Goal: Task Accomplishment & Management: Complete application form

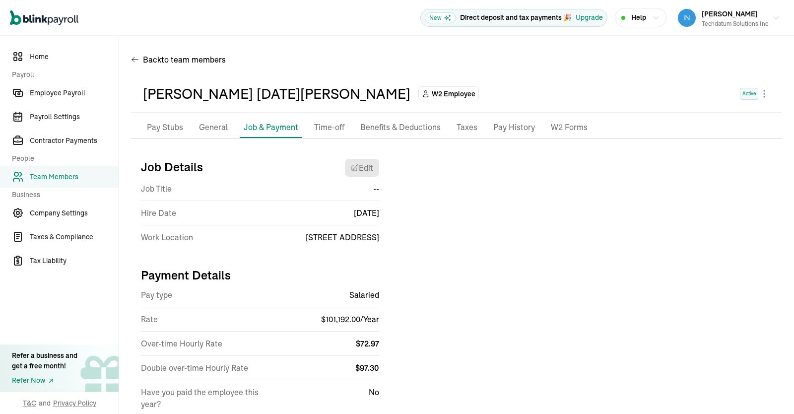
scroll to position [32, 0]
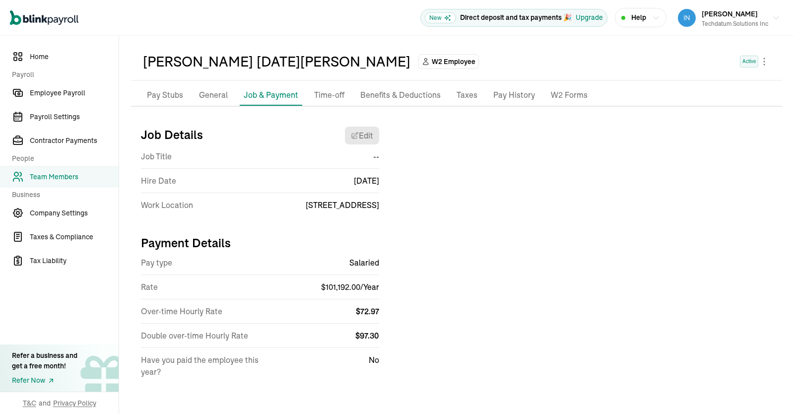
click at [54, 93] on span "Employee Payroll" at bounding box center [74, 93] width 89 height 10
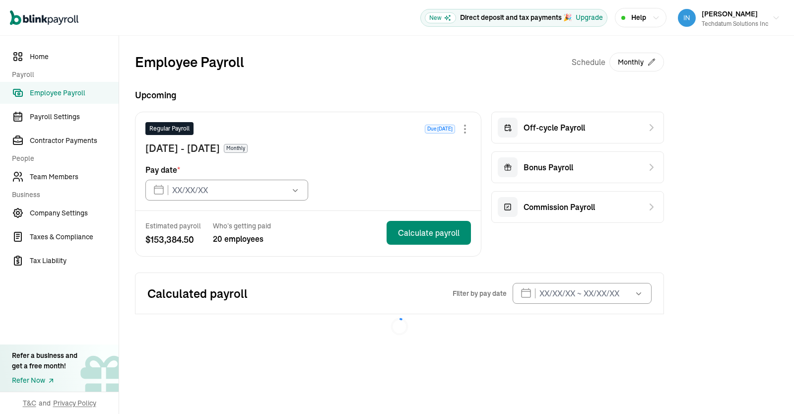
type input "[DATE]"
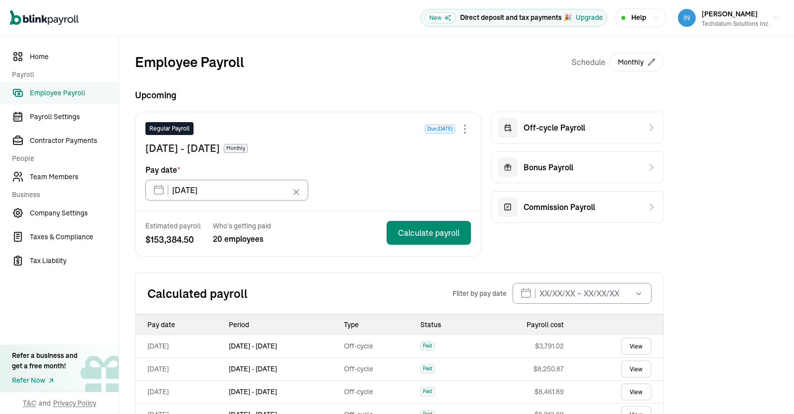
click at [466, 128] on div at bounding box center [465, 129] width 2 height 2
click at [458, 76] on div "Employee Payroll Schedule Monthly Upcoming Regular Payroll Due [DATE] [DATE] - …" at bounding box center [399, 320] width 529 height 537
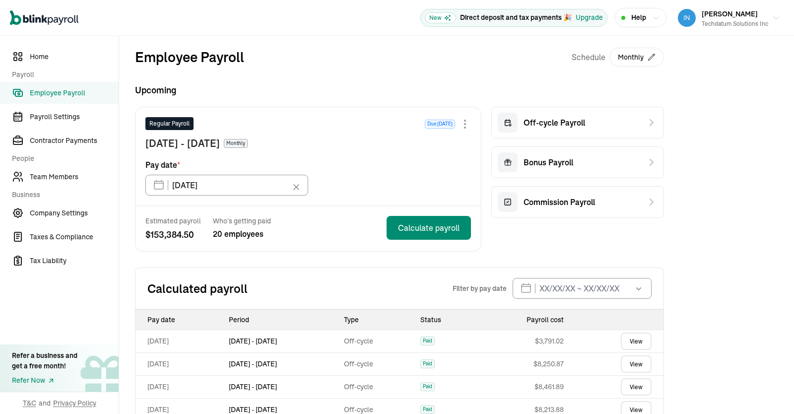
scroll to position [1, 0]
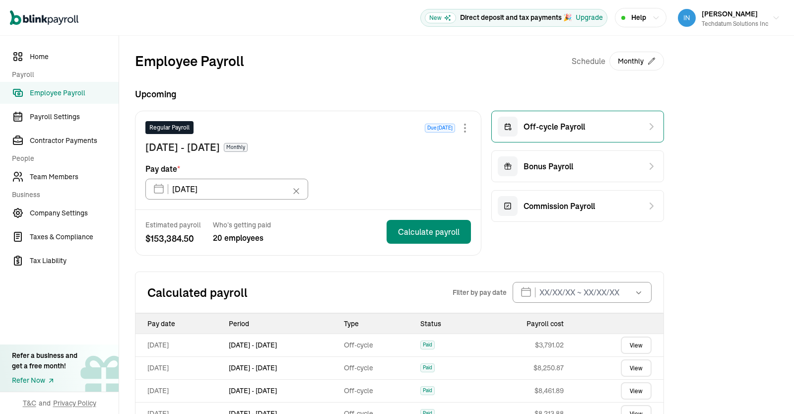
click at [582, 121] on span "Off-cycle Payroll" at bounding box center [555, 127] width 62 height 12
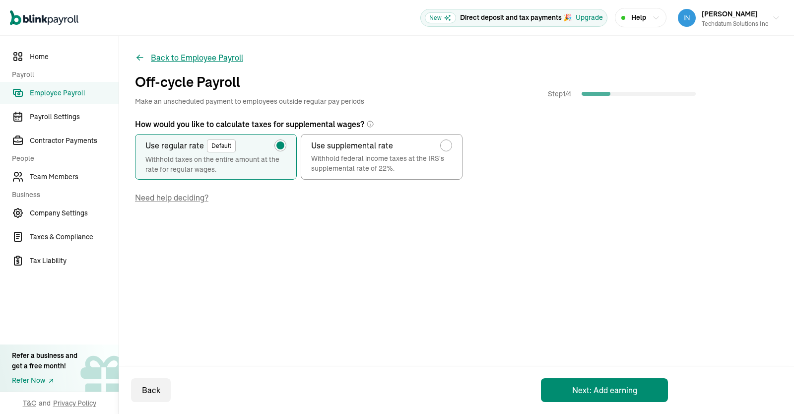
drag, startPoint x: 162, startPoint y: 48, endPoint x: 171, endPoint y: 56, distance: 12.3
click at [171, 56] on div "Back to Employee Payroll Off-cycle Payroll Make an unscheduled payment to emplo…" at bounding box center [456, 155] width 675 height 239
click at [171, 56] on button "Back to Employee Payroll" at bounding box center [189, 58] width 108 height 12
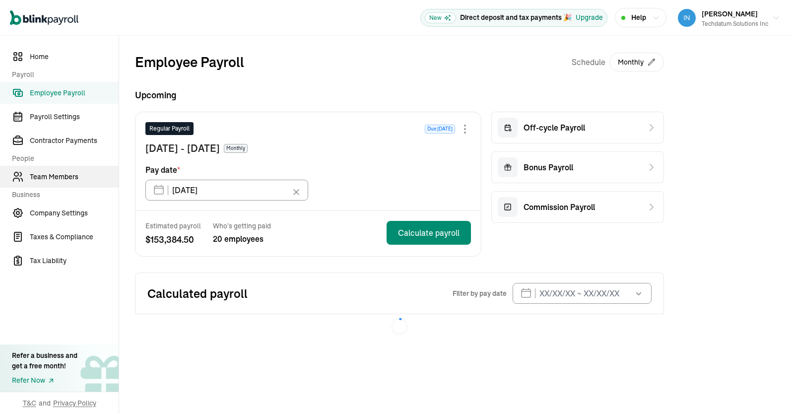
click at [62, 170] on link "Team Members" at bounding box center [59, 177] width 119 height 22
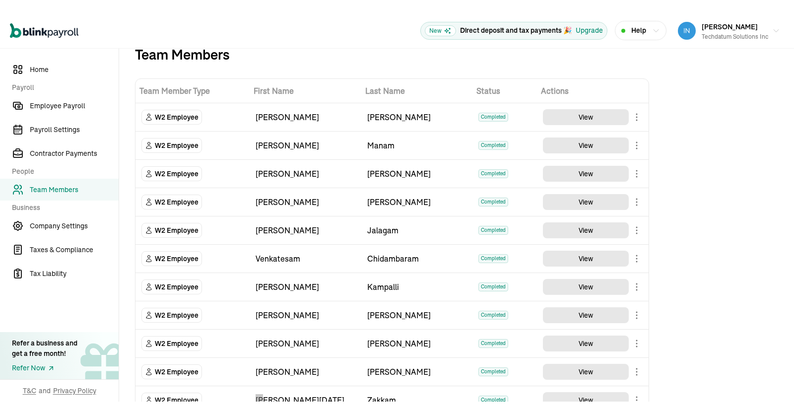
scroll to position [209, 0]
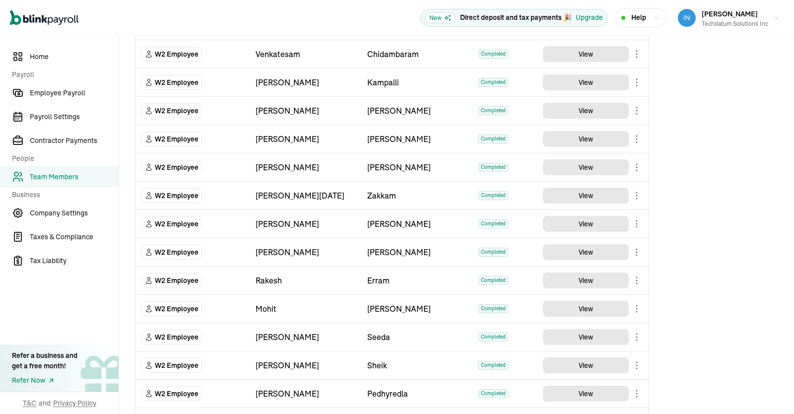
click at [671, 200] on div "Team Members Team Member Type First Name Last Name Status Actions W2 Employee […" at bounding box center [456, 165] width 675 height 679
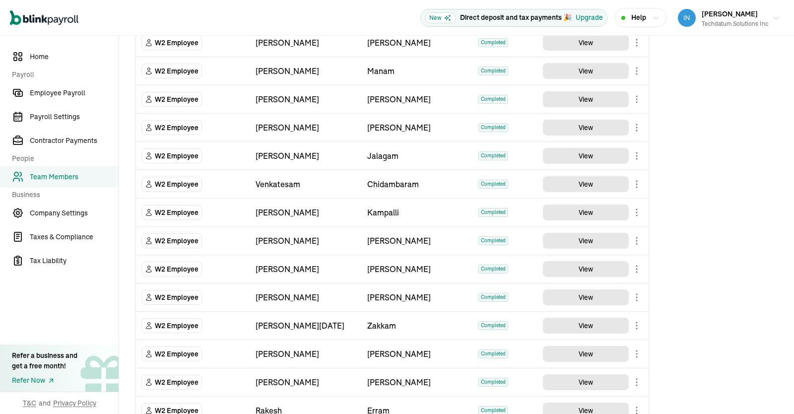
scroll to position [298, 0]
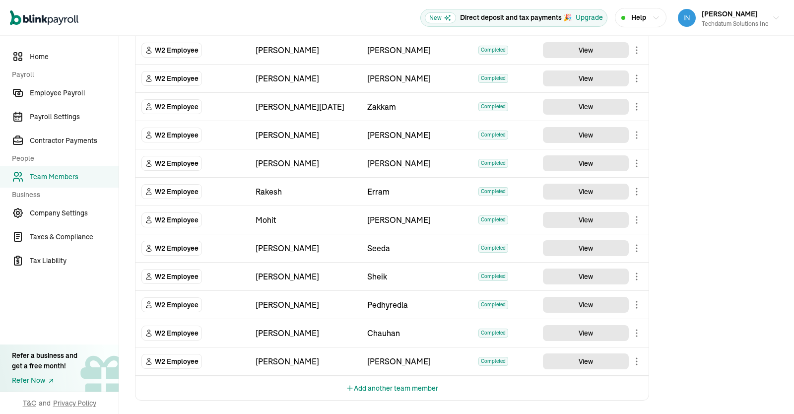
click at [410, 382] on button "Add another team member" at bounding box center [392, 388] width 92 height 24
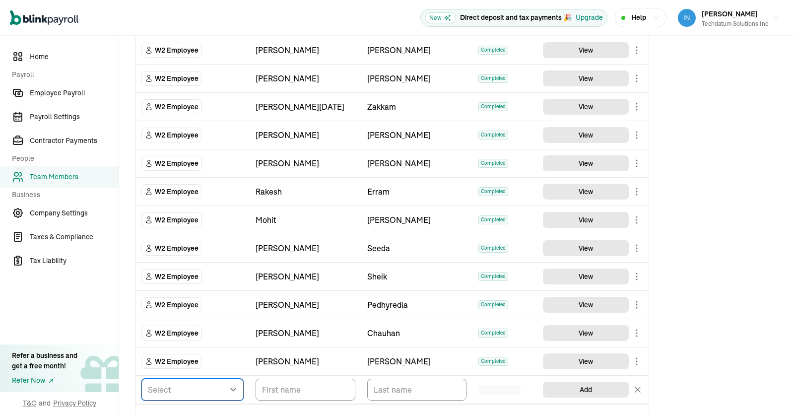
click at [141, 379] on select "Select W2 Employee Individual - 1099 [DEMOGRAPHIC_DATA] Business - 1099 Contrac…" at bounding box center [192, 390] width 102 height 22
select select "employee"
click option "W2 Employee" at bounding box center [0, 0] width 0 height 0
click at [729, 313] on div "Team Members Team Member Type First Name Last Name Status Actions W2 Employee […" at bounding box center [456, 90] width 675 height 707
click at [308, 395] on input "TextInput" at bounding box center [306, 390] width 100 height 22
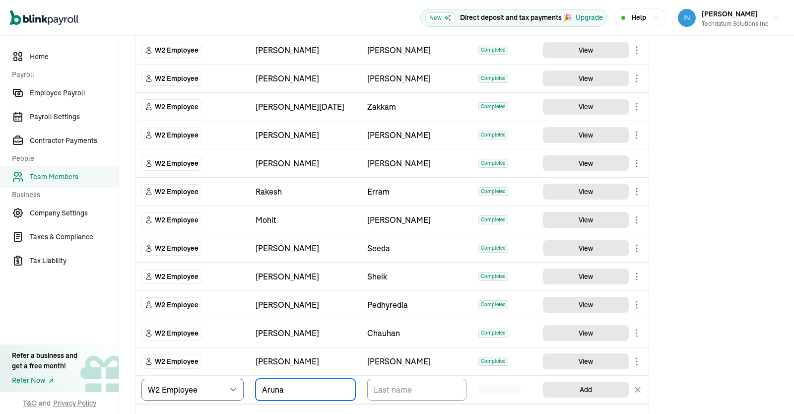
type input "Aruna"
click at [388, 385] on input "TextInput" at bounding box center [417, 390] width 100 height 22
paste input "[PERSON_NAME]"
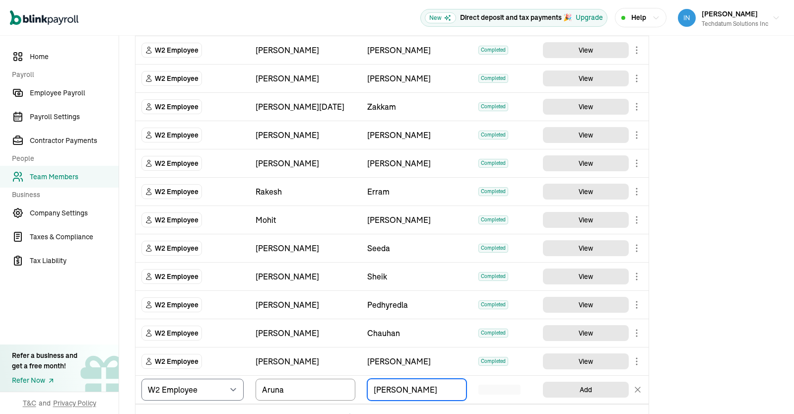
drag, startPoint x: 397, startPoint y: 387, endPoint x: 252, endPoint y: 393, distance: 144.6
click at [367, 393] on input "[PERSON_NAME]" at bounding box center [417, 390] width 100 height 22
type input "[PERSON_NAME]"
click at [713, 354] on div "Team Members Team Member Type First Name Last Name Status Actions W2 Employee […" at bounding box center [456, 90] width 675 height 707
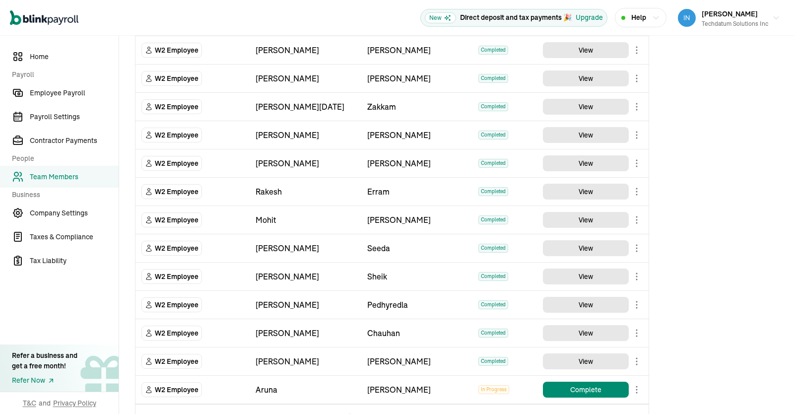
scroll to position [327, 0]
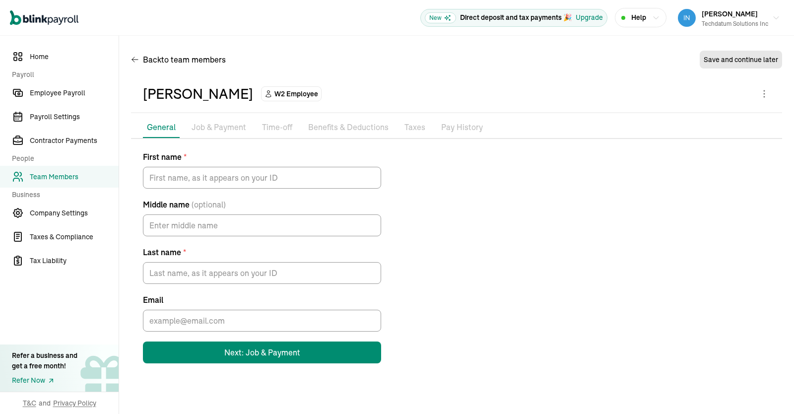
type input "Aruna"
type input "[PERSON_NAME]"
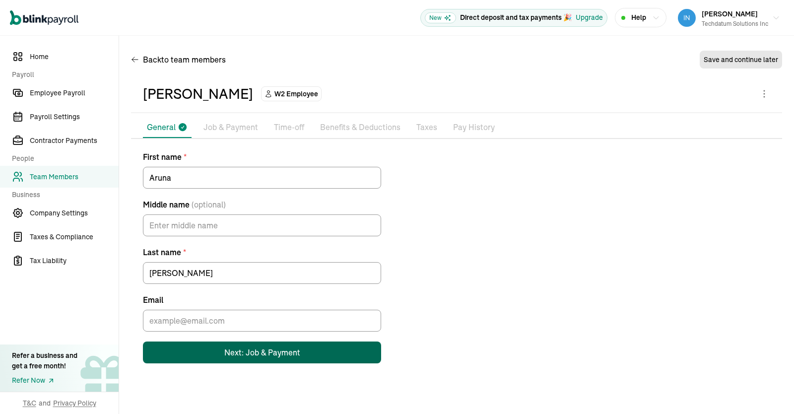
click at [250, 355] on div "Next: Job & Payment" at bounding box center [262, 353] width 76 height 12
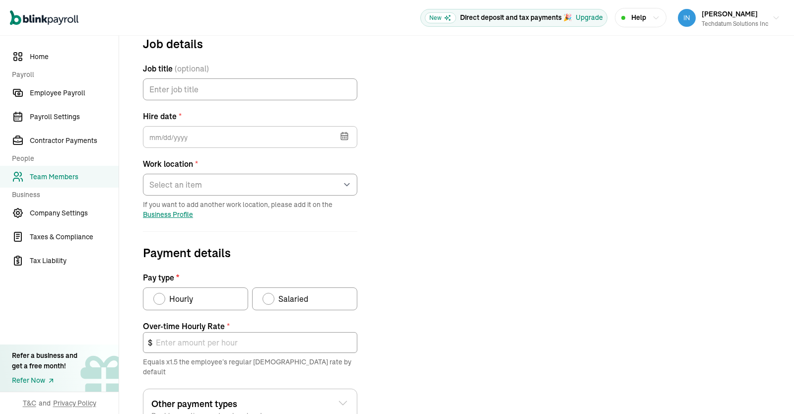
scroll to position [117, 0]
click at [352, 131] on button "button" at bounding box center [344, 135] width 28 height 26
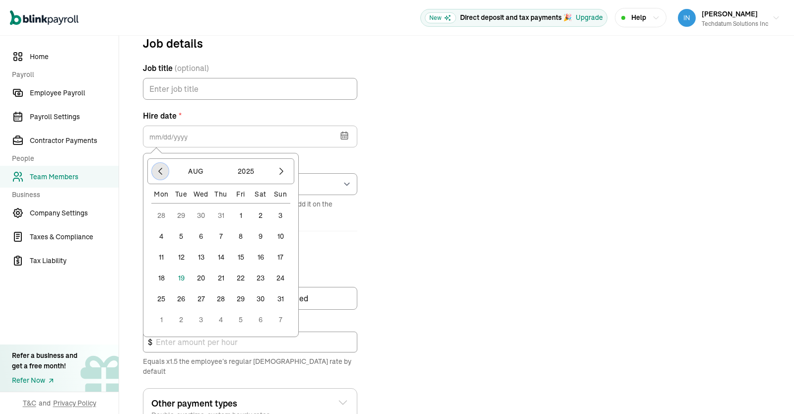
click at [161, 170] on icon "button" at bounding box center [160, 171] width 10 height 10
click at [222, 213] on button "1" at bounding box center [221, 216] width 20 height 20
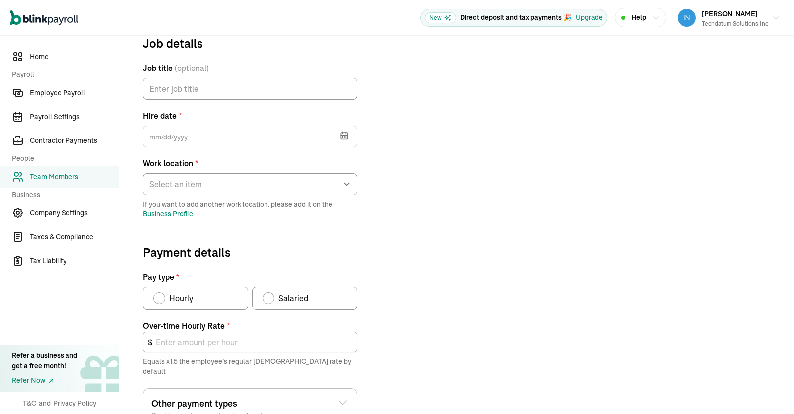
type input "[DATE]"
click at [471, 232] on div "Job details Job title (optional) Hire date * [DATE] [DATE] Mon Tue Wed Thu Fri …" at bounding box center [456, 286] width 651 height 505
click at [143, 173] on select "Select an item [STREET_ADDRESS][PERSON_NAME] [PERSON_NAME] KarthikKrishna Works…" at bounding box center [250, 184] width 214 height 22
select select "[STREET_ADDRESS]"
click option "[STREET_ADDRESS]" at bounding box center [0, 0] width 0 height 0
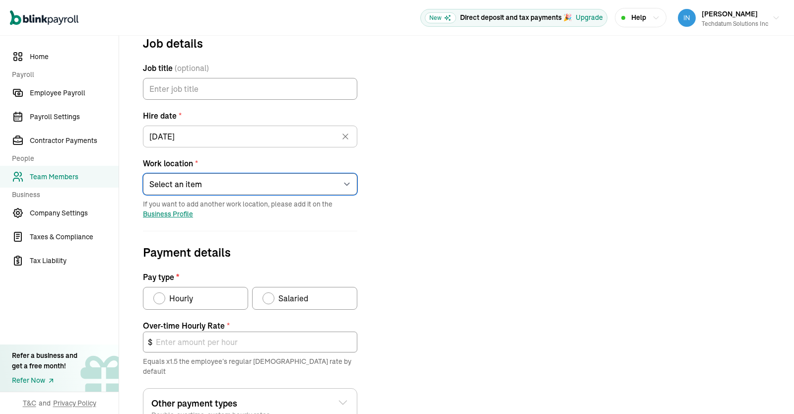
scroll to position [253, 0]
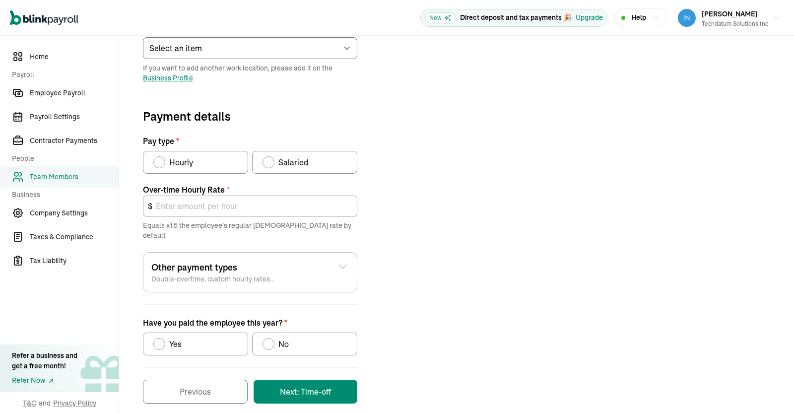
click at [271, 156] on div "Salaried" at bounding box center [286, 162] width 46 height 12
click at [270, 156] on input "Salaried" at bounding box center [266, 160] width 8 height 8
radio input "true"
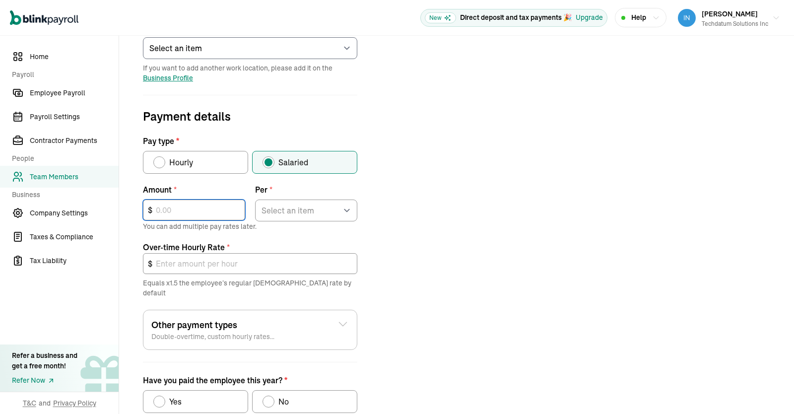
click at [225, 211] on input "text" at bounding box center [194, 210] width 102 height 21
type input "101,192"
click at [255, 200] on select "Select an item Hour Week Month Year" at bounding box center [306, 211] width 102 height 22
select select "4"
click option "Year" at bounding box center [0, 0] width 0 height 0
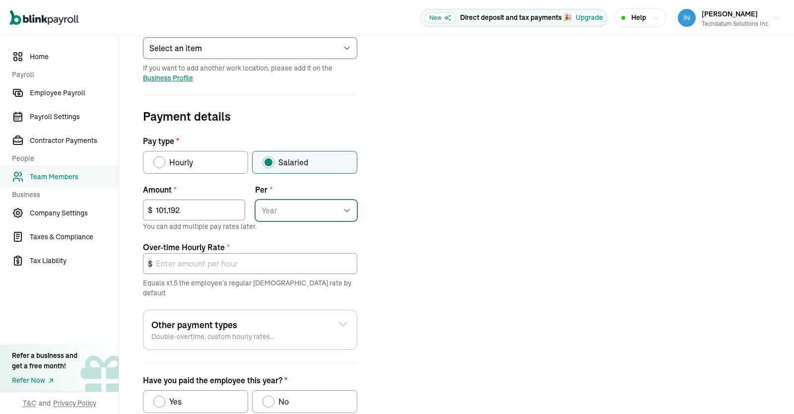
type input "72.97"
click at [271, 398] on div "Have you paid the employee this year?" at bounding box center [269, 402] width 8 height 8
click at [270, 395] on input "No" at bounding box center [266, 399] width 8 height 8
radio input "true"
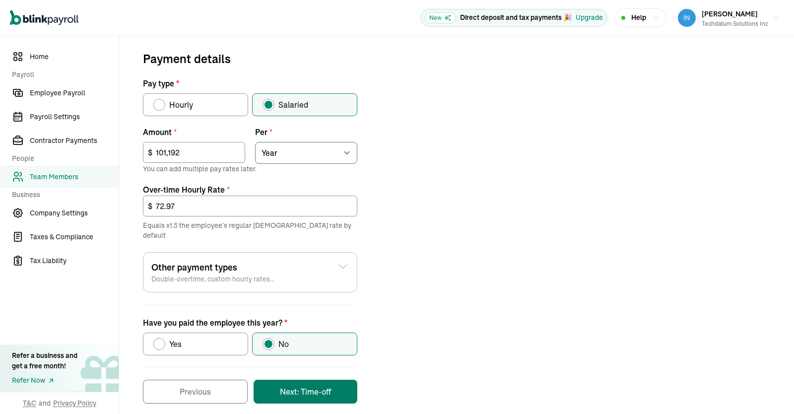
click at [304, 381] on button "Next: Time-off" at bounding box center [306, 392] width 104 height 24
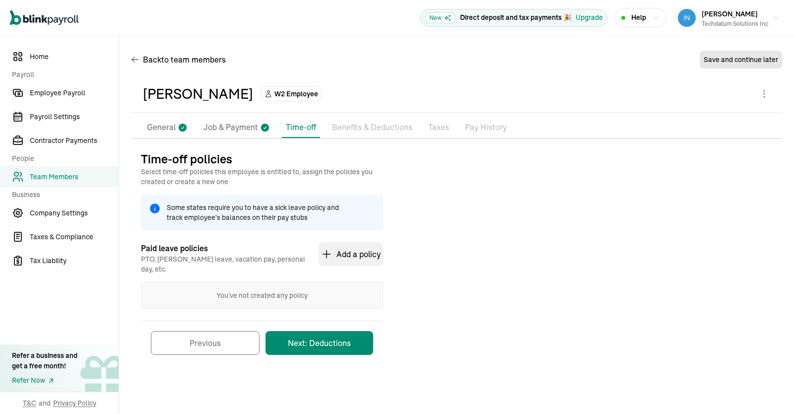
click at [340, 337] on button "Next: Deductions" at bounding box center [320, 343] width 108 height 24
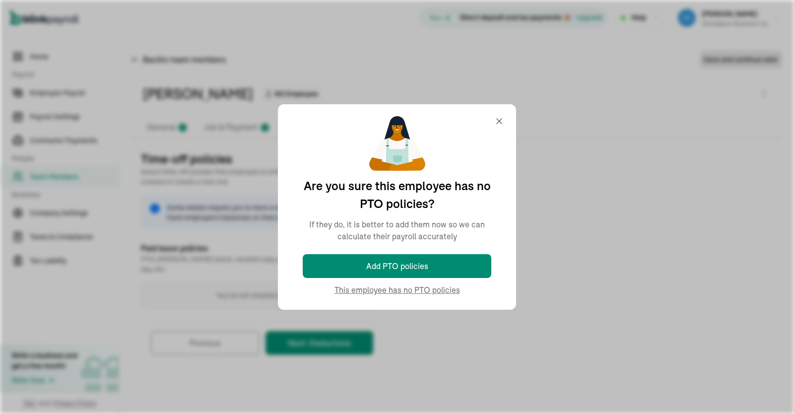
click at [418, 285] on div "Time-off policies Select time-off policies this employee is entitled to, assign…" at bounding box center [456, 258] width 651 height 214
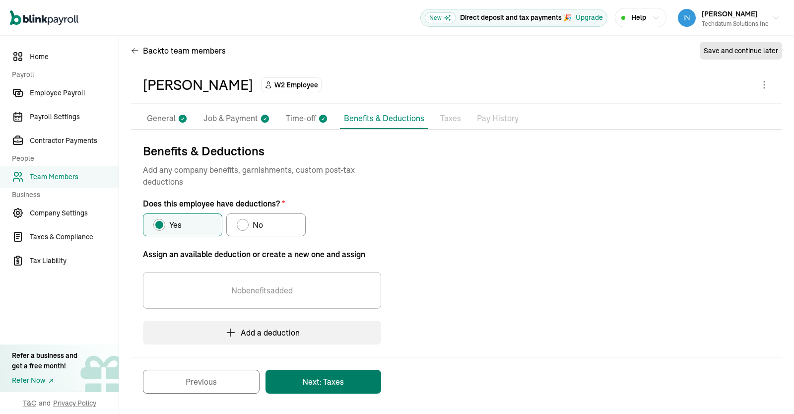
scroll to position [9, 0]
click at [256, 225] on span "No" at bounding box center [258, 224] width 10 height 12
click at [244, 225] on input "No" at bounding box center [240, 222] width 8 height 8
radio input "true"
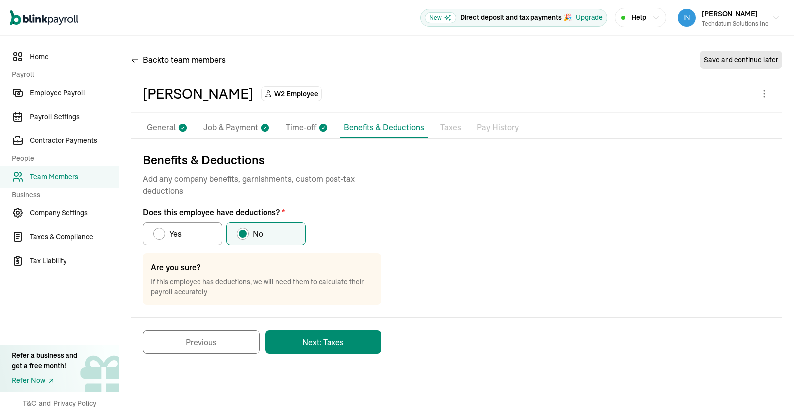
scroll to position [0, 0]
click at [363, 339] on button "Next: Taxes" at bounding box center [324, 342] width 116 height 24
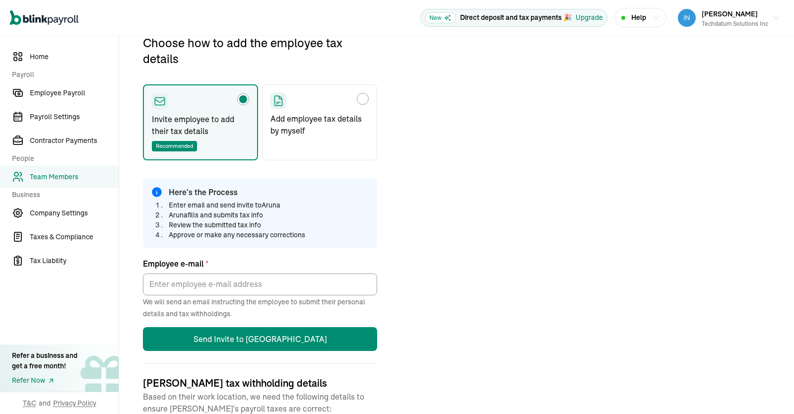
scroll to position [117, 0]
click at [349, 114] on p "Add employee tax details by myself" at bounding box center [320, 124] width 98 height 24
click at [278, 100] on input "Add employee tax details by myself" at bounding box center [274, 96] width 8 height 8
radio input "true"
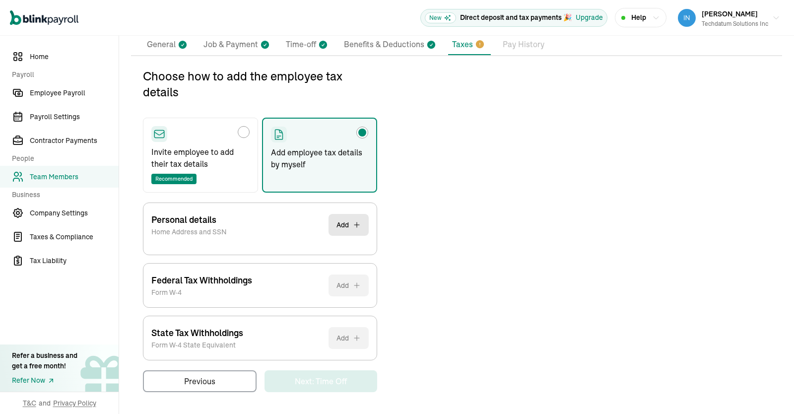
scroll to position [81, 0]
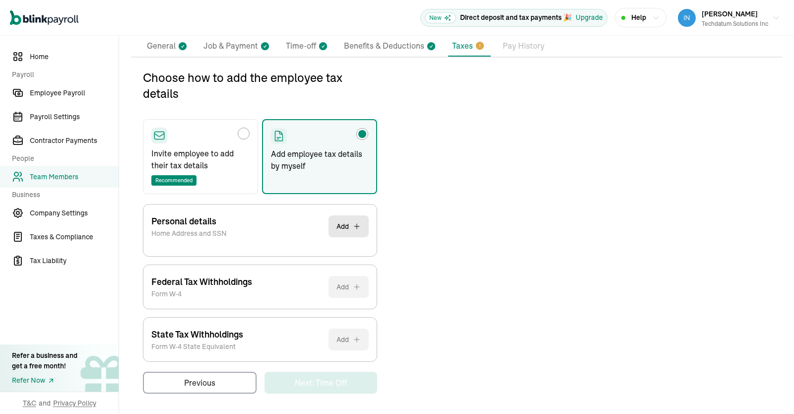
click at [351, 227] on button "Add" at bounding box center [349, 226] width 40 height 22
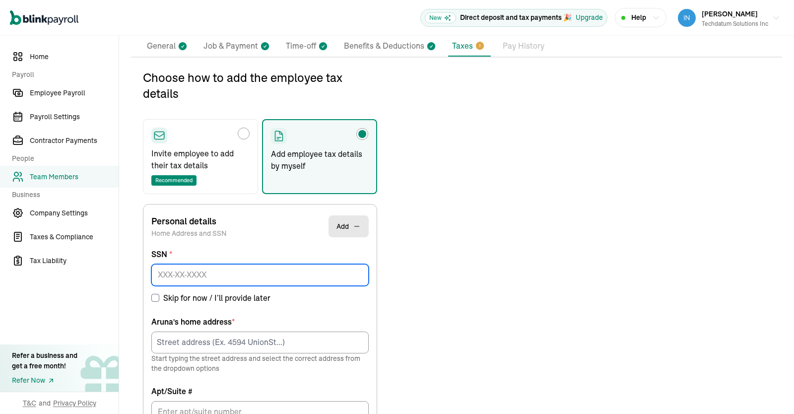
click at [323, 269] on input at bounding box center [259, 275] width 217 height 22
paste input "657-58-9516"
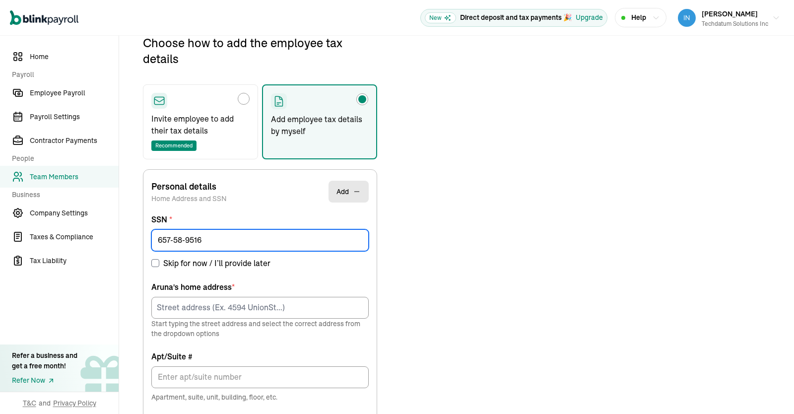
scroll to position [117, 0]
type input "657-58-9516"
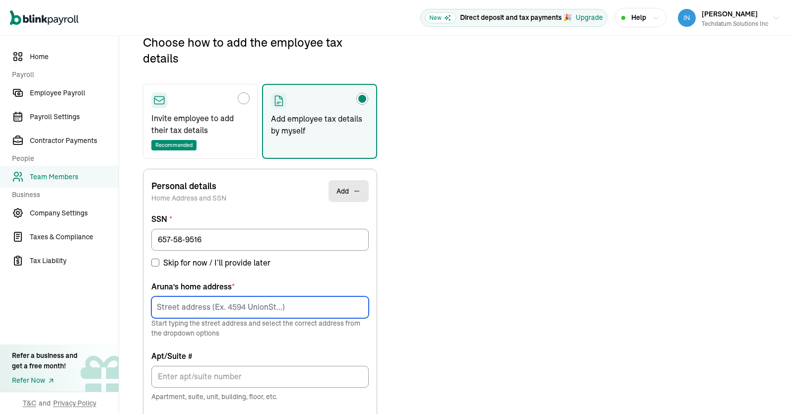
click at [202, 302] on input at bounding box center [259, 307] width 217 height 22
paste input "[STREET_ADDRESS]"
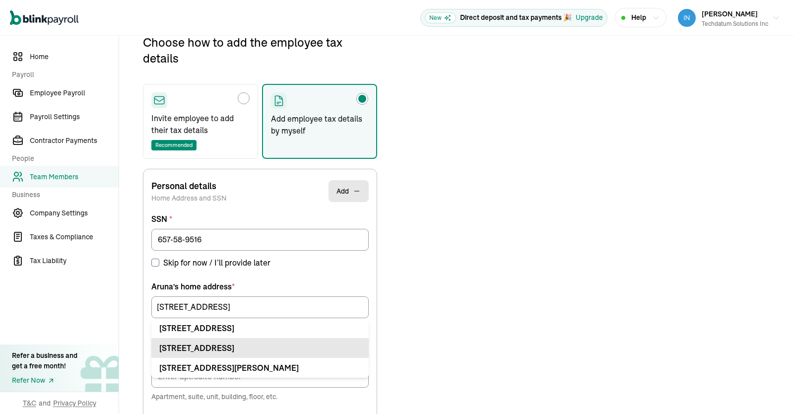
click at [278, 348] on div "[STREET_ADDRESS]" at bounding box center [260, 348] width 202 height 12
type input "543 Fenwick Dr"
type input "Sunnyvale"
type input "[GEOGRAPHIC_DATA]"
type input "75182"
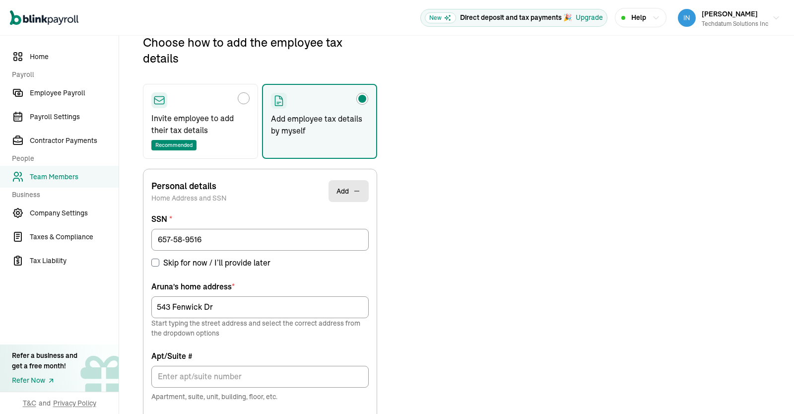
click at [453, 293] on div "Choose how to add the employee tax details Invite employee to add their tax det…" at bounding box center [456, 358] width 651 height 648
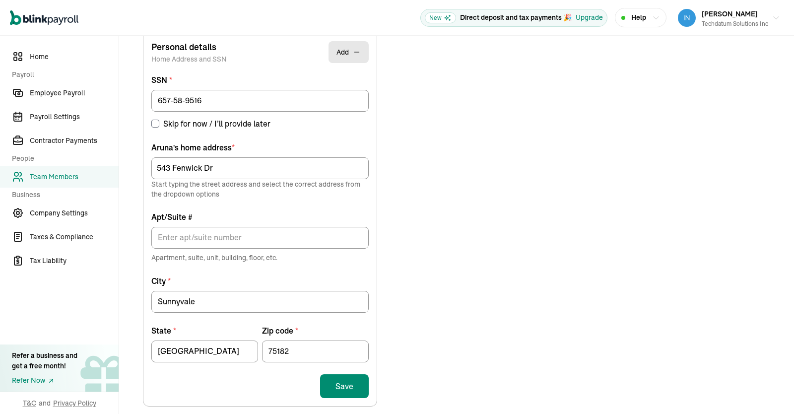
scroll to position [256, 0]
click at [339, 390] on button "Save" at bounding box center [344, 386] width 49 height 24
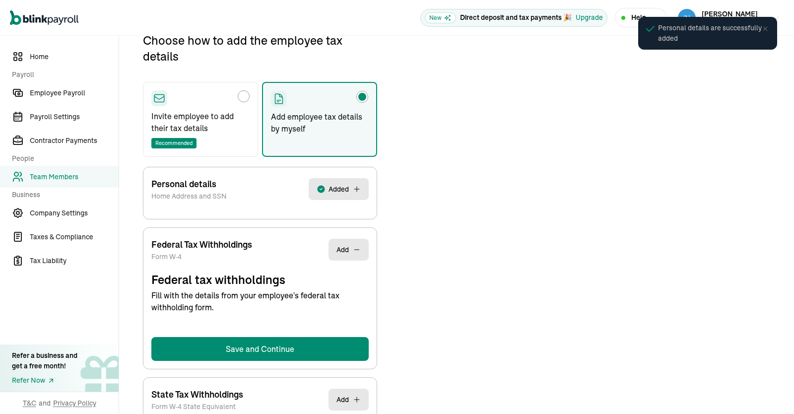
select select "S"
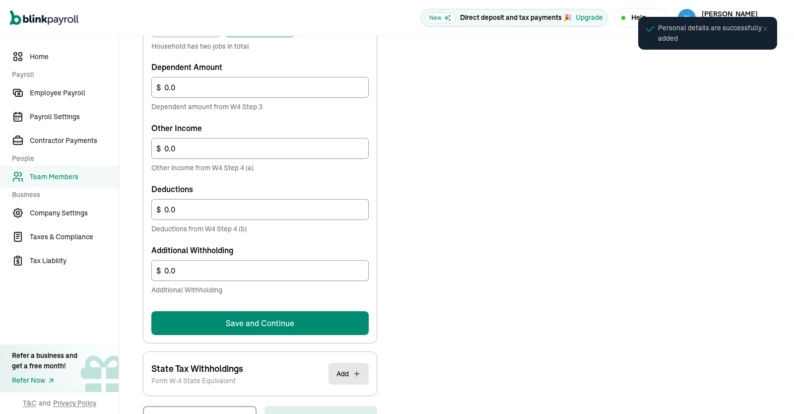
scroll to position [558, 0]
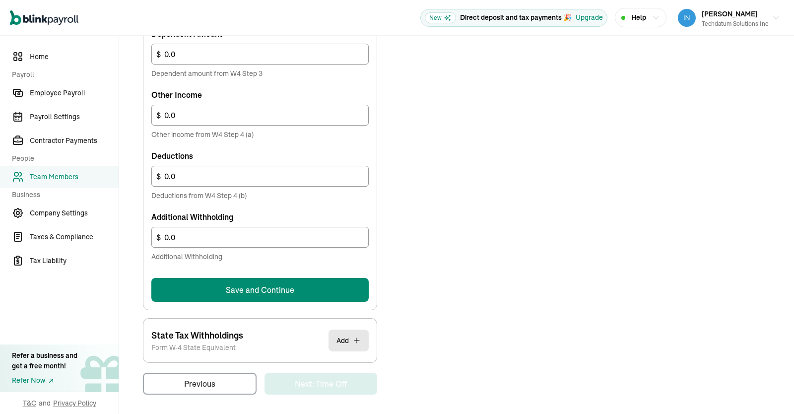
click at [334, 283] on button "Save and Continue" at bounding box center [259, 290] width 217 height 24
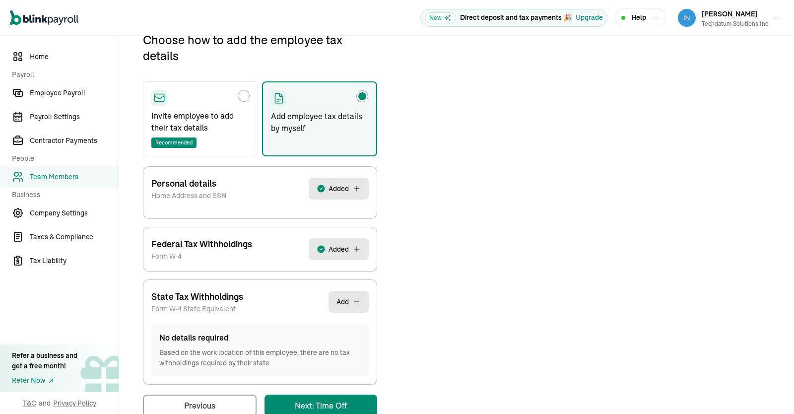
scroll to position [117, 0]
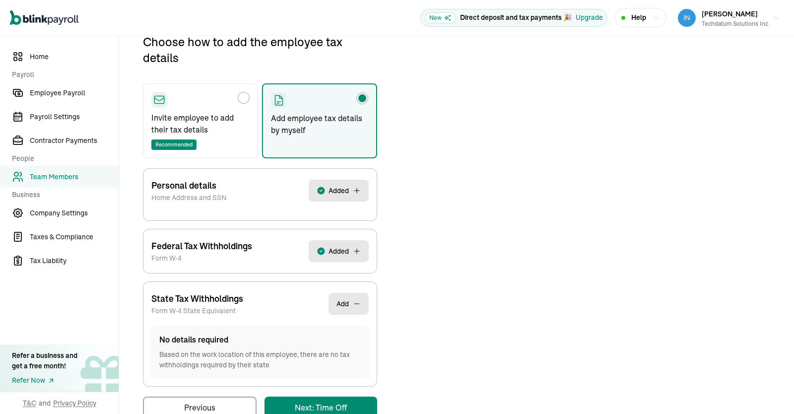
click at [421, 328] on div "Choose how to add the employee tax details Invite employee to add their tax det…" at bounding box center [456, 226] width 651 height 385
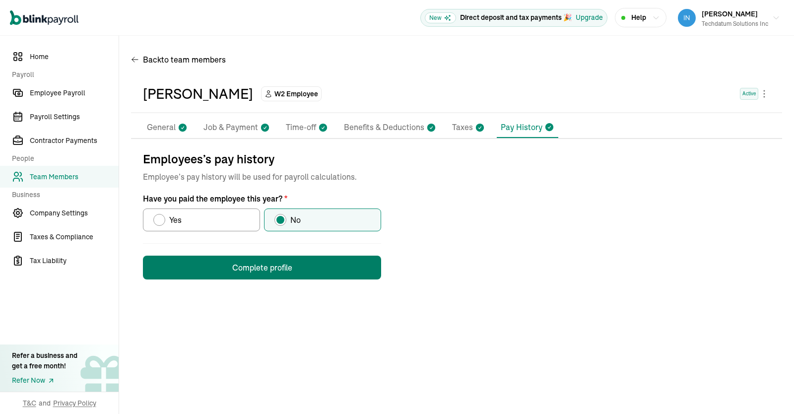
click at [321, 270] on button "Complete profile" at bounding box center [262, 268] width 238 height 24
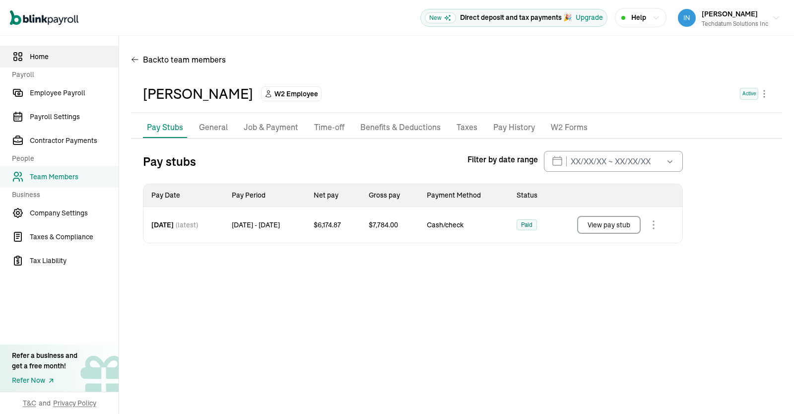
click at [43, 57] on span "Home" at bounding box center [74, 57] width 89 height 10
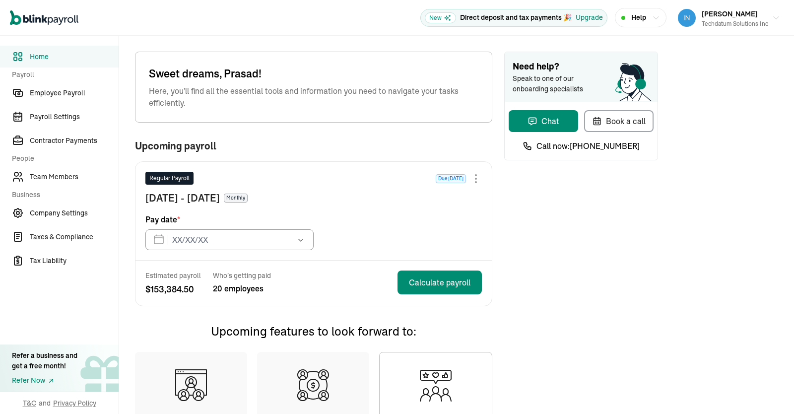
type input "[DATE]"
click at [77, 169] on link "Team Members" at bounding box center [59, 177] width 119 height 22
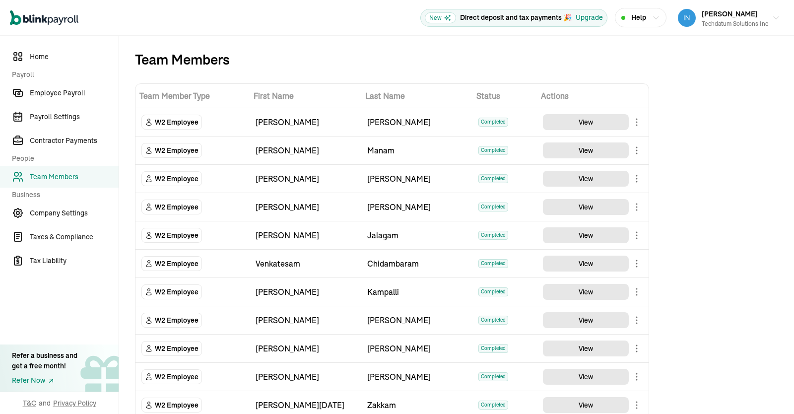
drag, startPoint x: 786, startPoint y: 162, endPoint x: 794, endPoint y: 158, distance: 8.2
click at [794, 158] on div "Team Members Team Member Type First Name Last Name Status Actions W2 Employee […" at bounding box center [456, 389] width 675 height 707
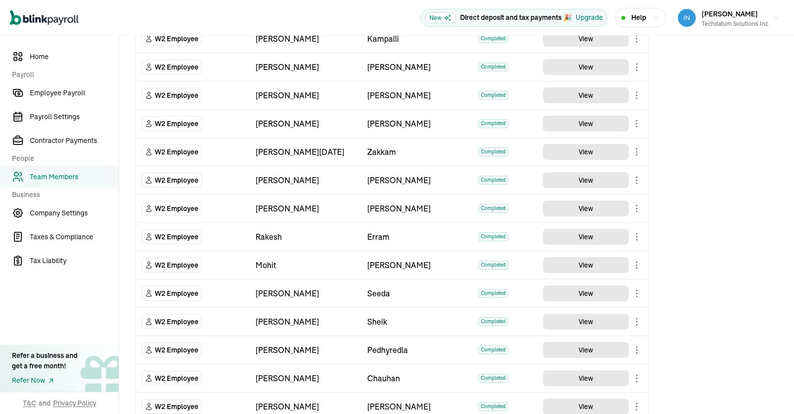
scroll to position [251, 0]
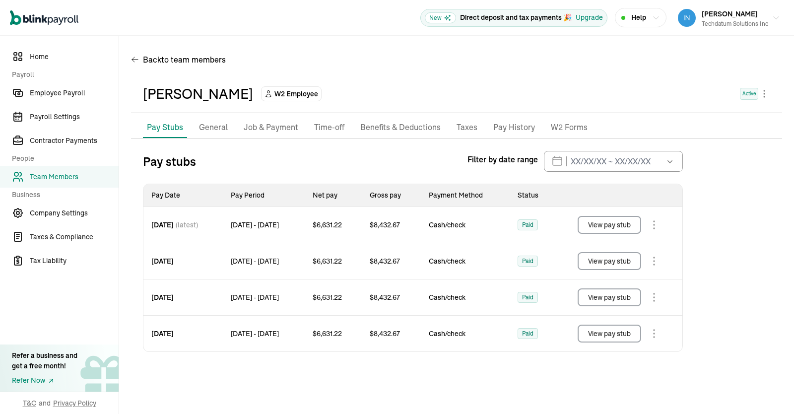
click at [614, 335] on button "View pay stub" at bounding box center [610, 334] width 64 height 18
click at [625, 261] on button "View pay stub" at bounding box center [610, 261] width 64 height 18
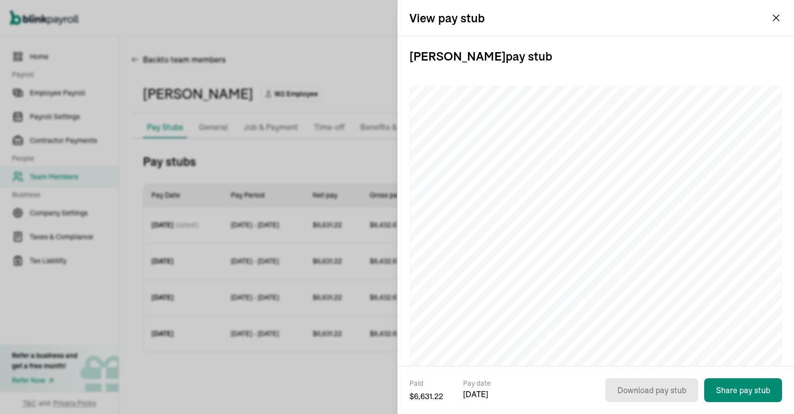
drag, startPoint x: 784, startPoint y: 17, endPoint x: 774, endPoint y: 17, distance: 9.4
click at [774, 17] on div "View pay stub" at bounding box center [596, 18] width 397 height 36
